Goal: Task Accomplishment & Management: Manage account settings

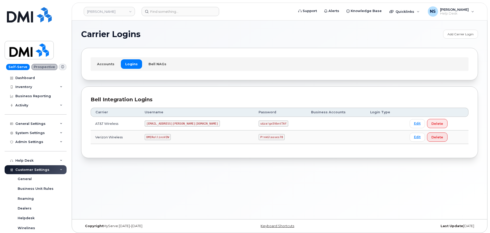
click at [166, 135] on code "DMIRollinsVZW" at bounding box center [158, 137] width 26 height 6
click at [167, 135] on code "DMIRollinsVZW" at bounding box center [158, 137] width 26 height 6
copy code "DMIRollinsVZW"
click at [259, 135] on code "P!nkGlasses78" at bounding box center [272, 137] width 26 height 6
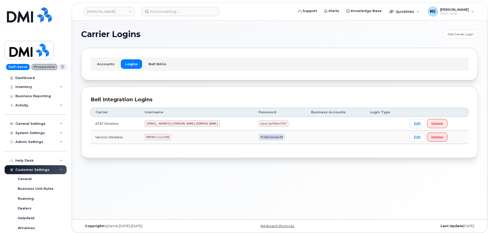
click at [259, 135] on code "P!nkGlasses78" at bounding box center [272, 137] width 26 height 6
copy code "P!nkGlasses78"
click at [93, 20] on header "[PERSON_NAME] Support Alerts Knowledge Base Quicklinks Suspend / Cancel Device …" at bounding box center [280, 12] width 416 height 18
click at [160, 142] on td "DMIRollinsVZW" at bounding box center [197, 138] width 114 height 14
click at [161, 141] on td "DMIRollinsVZW" at bounding box center [197, 138] width 114 height 14
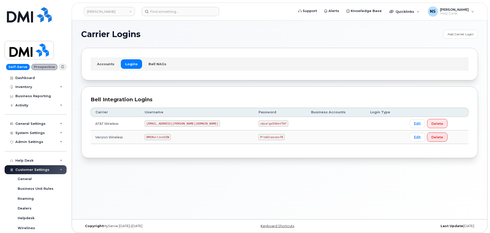
click at [161, 140] on code "DMIRollinsVZW" at bounding box center [158, 137] width 26 height 6
click at [161, 139] on code "DMIRollinsVZW" at bounding box center [158, 137] width 26 height 6
copy code "DMIRollinsVZW"
click at [259, 136] on code "P!nkGlasses78" at bounding box center [272, 137] width 26 height 6
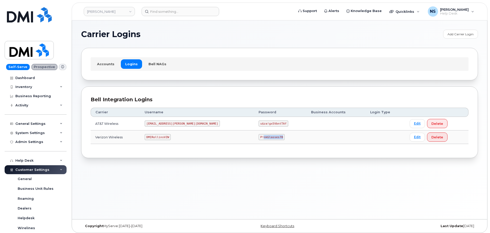
click at [259, 136] on code "P!nkGlasses78" at bounding box center [272, 137] width 26 height 6
copy code "P!nkGlasses78"
click at [164, 134] on td "DMIRollinsVZW" at bounding box center [197, 138] width 114 height 14
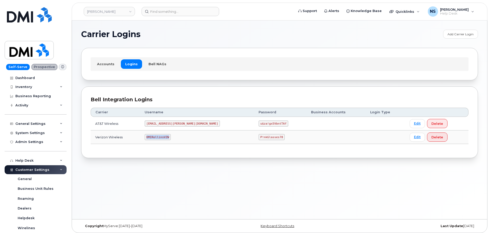
copy code "DMIRollinsVZW"
click at [254, 134] on td "P!nkGlasses78" at bounding box center [280, 138] width 52 height 14
copy code "P!nkGlasses78"
